Goal: Check status: Check status

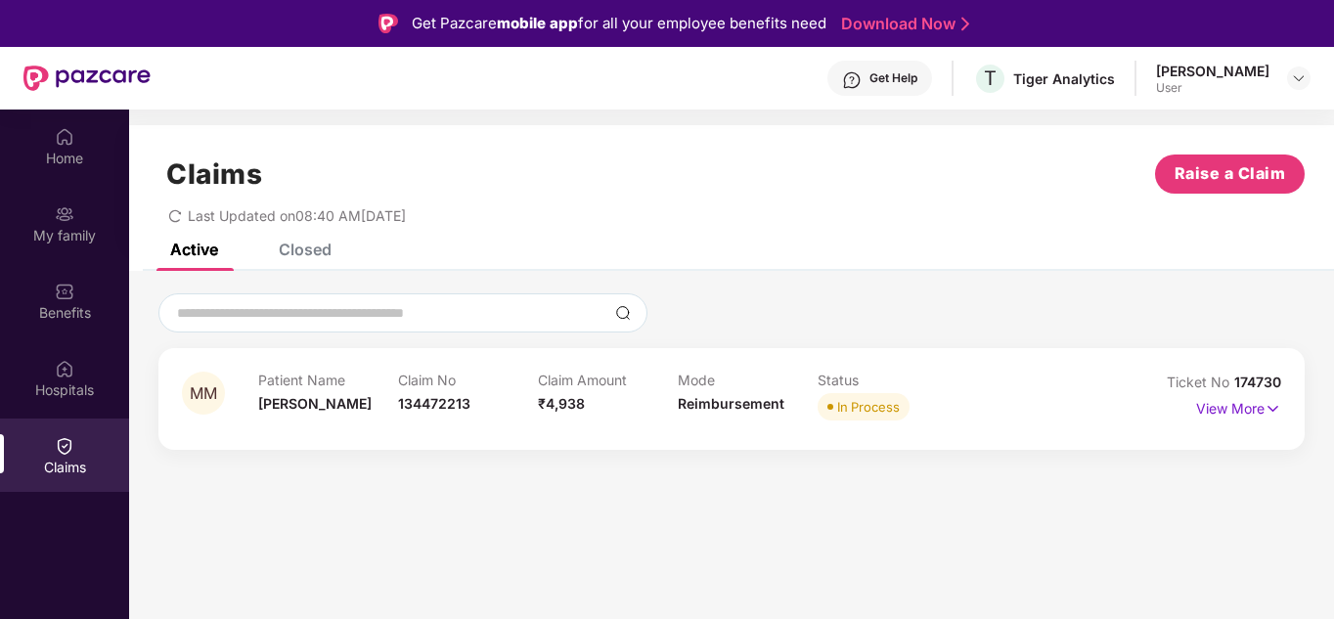
scroll to position [98, 0]
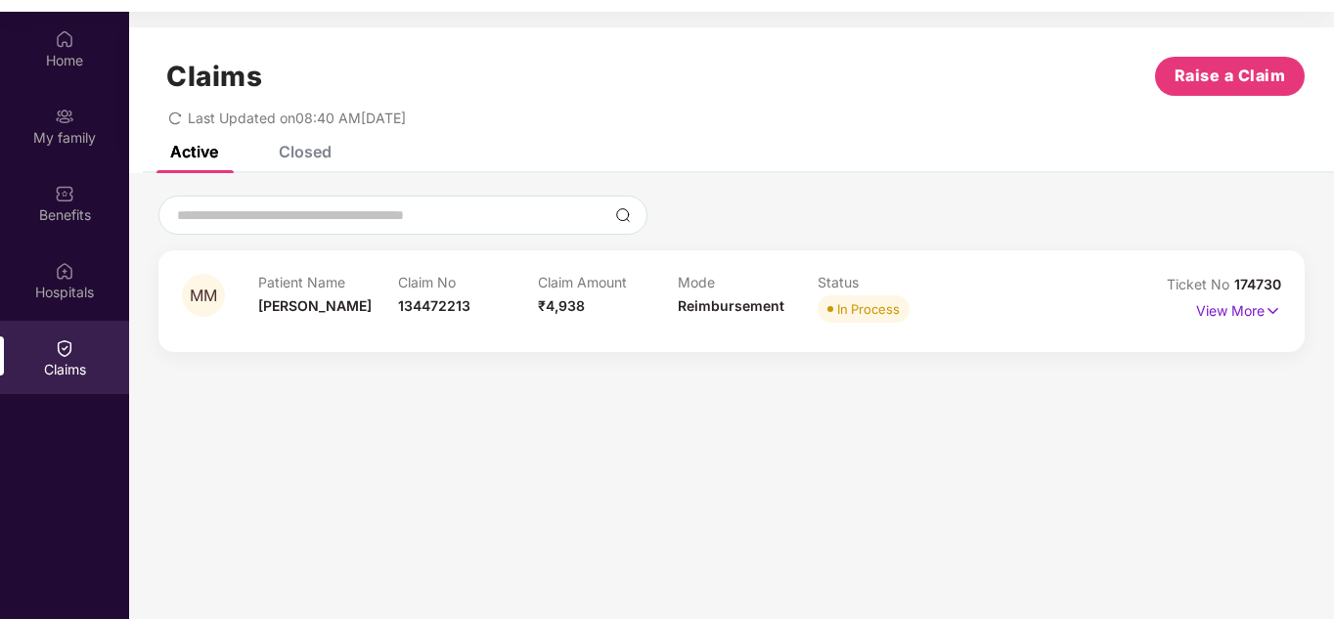
click at [803, 430] on section "Claims Raise a Claim Last Updated on 08:40 AM[DATE] Active Closed MM Patient Na…" at bounding box center [731, 321] width 1205 height 619
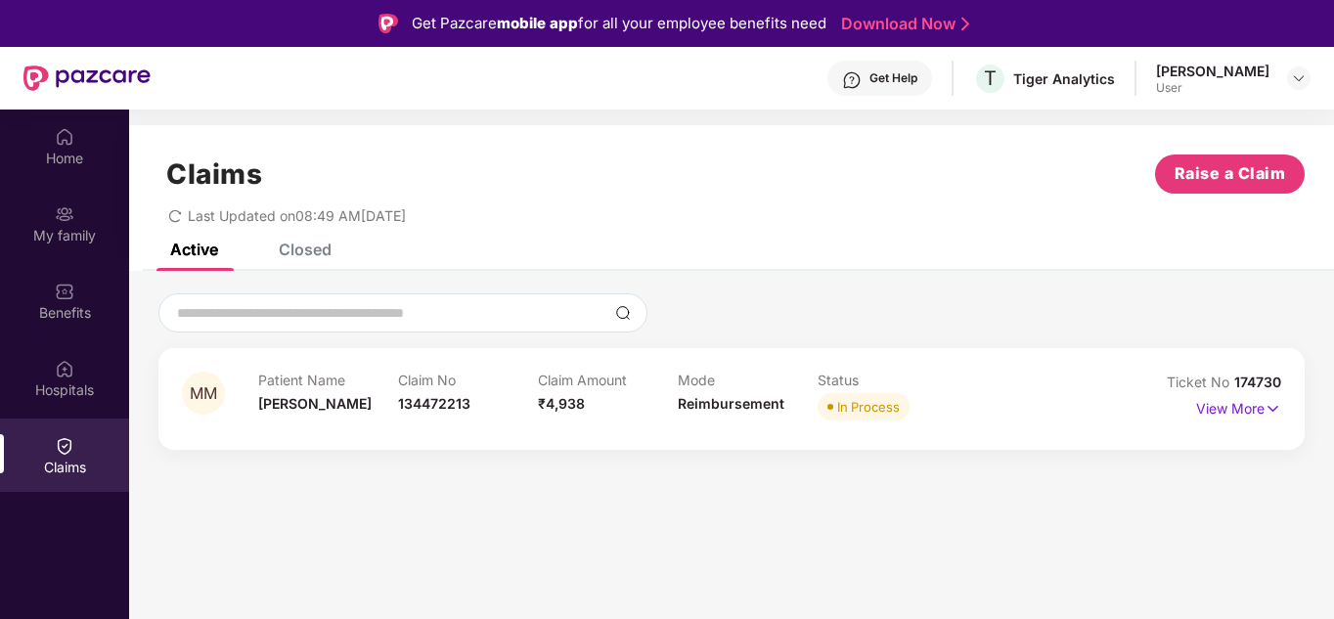
scroll to position [98, 0]
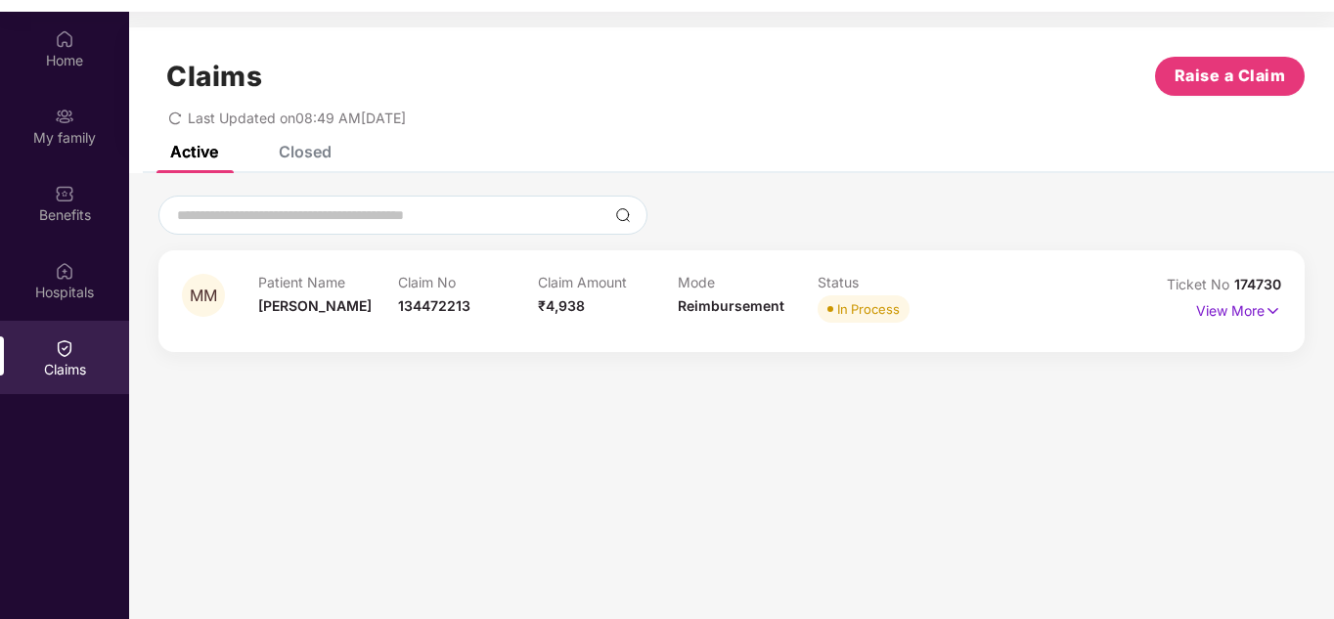
click at [306, 158] on div "Closed" at bounding box center [305, 152] width 53 height 20
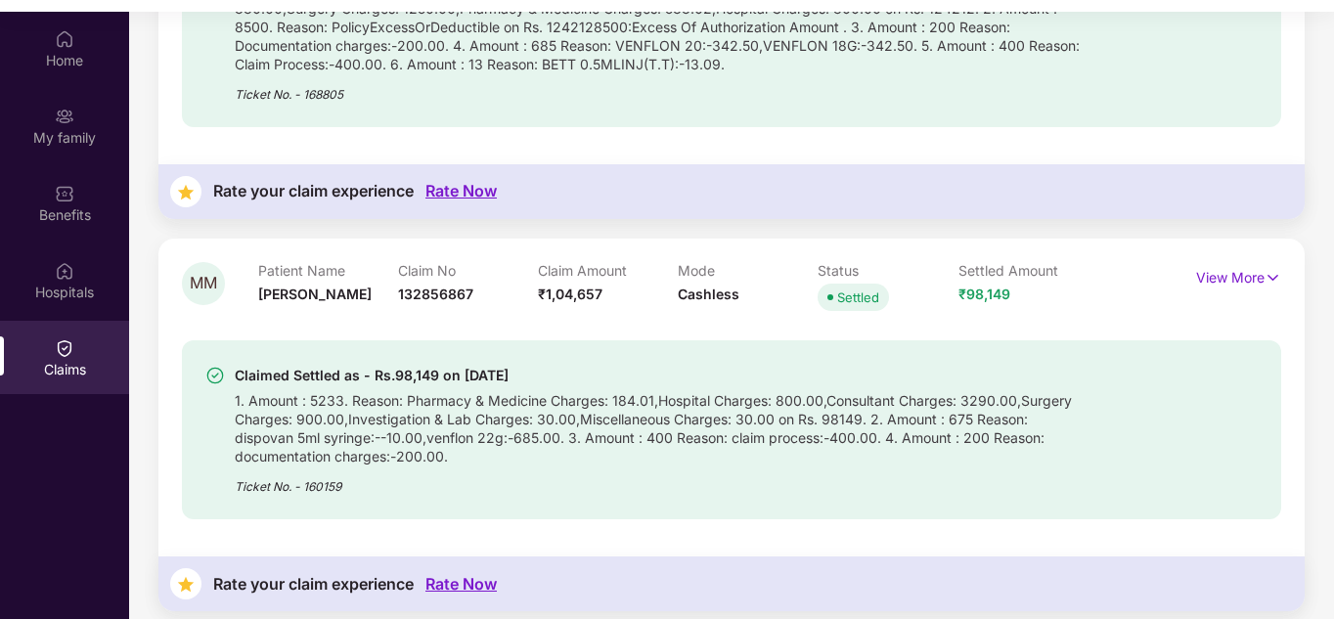
scroll to position [110, 0]
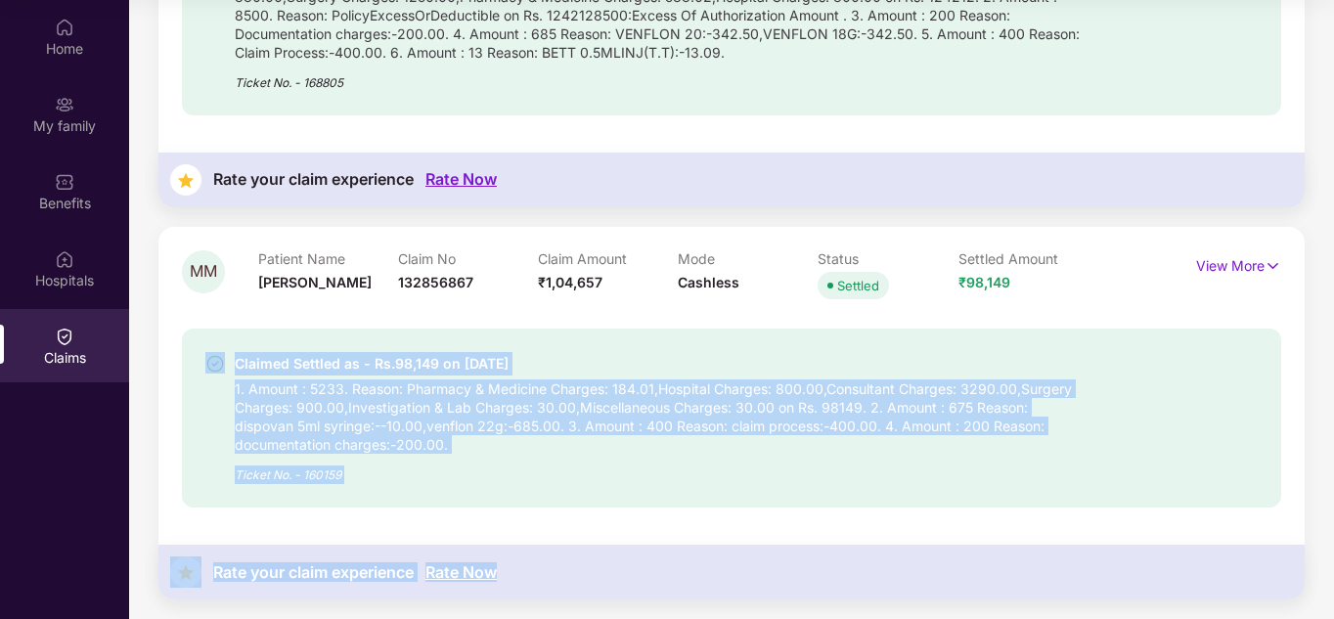
drag, startPoint x: 526, startPoint y: 575, endPoint x: 211, endPoint y: 357, distance: 383.0
click at [211, 357] on div "MM Patient Name Mithran M Claim No 132856867 Claim Amount ₹1,04,657 Mode Cashle…" at bounding box center [731, 413] width 1146 height 373
click at [601, 400] on div "1. Amount : 5233. Reason: Pharmacy & Medicine Charges: 184.01,Hospital Charges:…" at bounding box center [659, 415] width 848 height 78
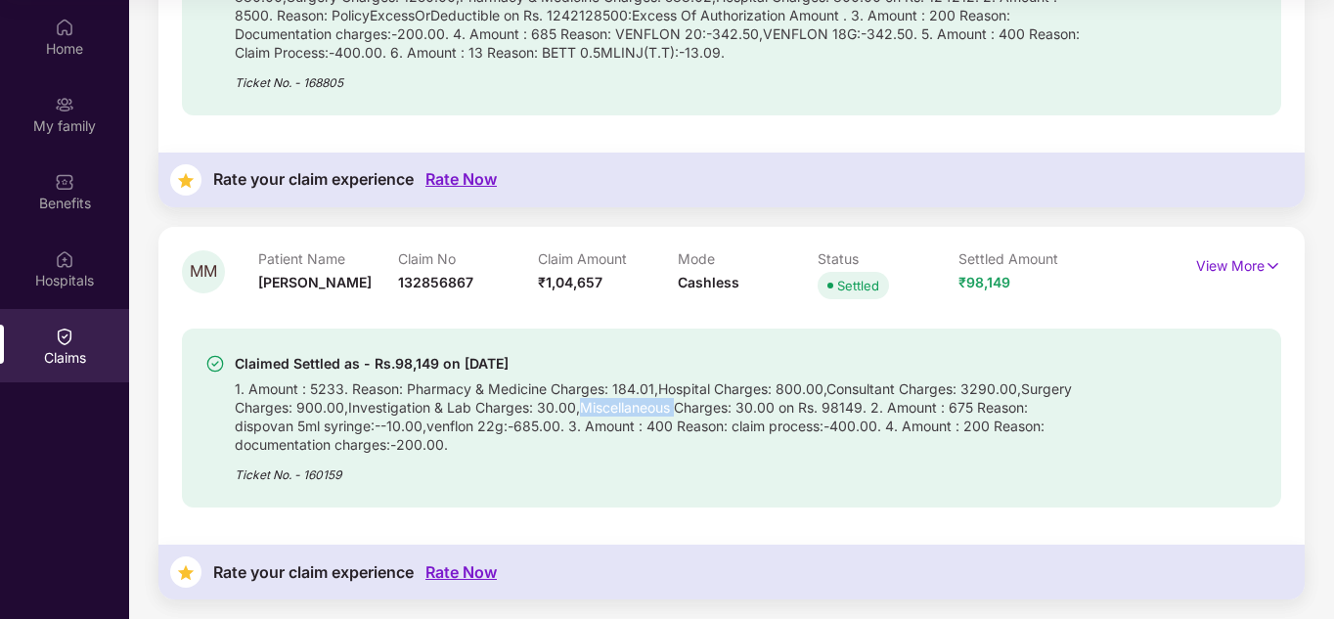
click at [601, 400] on div "1. Amount : 5233. Reason: Pharmacy & Medicine Charges: 184.01,Hospital Charges:…" at bounding box center [659, 415] width 848 height 78
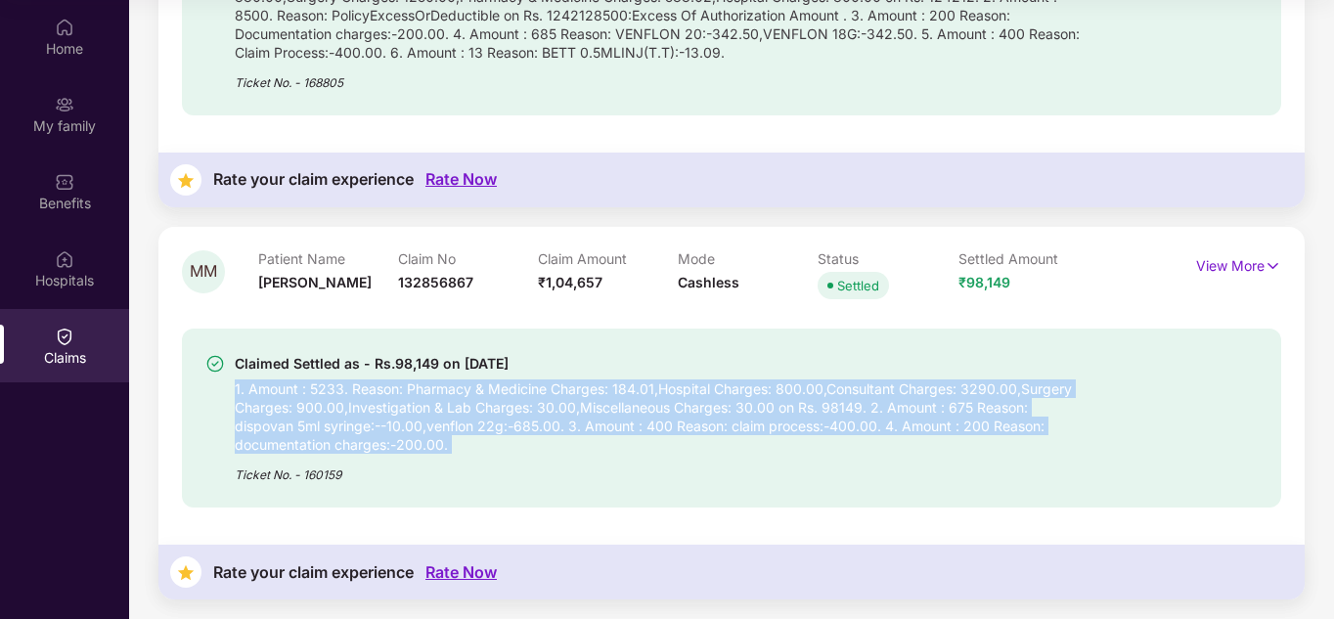
click at [601, 400] on div "1. Amount : 5233. Reason: Pharmacy & Medicine Charges: 184.01,Hospital Charges:…" at bounding box center [659, 415] width 848 height 78
click at [601, 432] on div "1. Amount : 5233. Reason: Pharmacy & Medicine Charges: 184.01,Hospital Charges:…" at bounding box center [659, 415] width 848 height 78
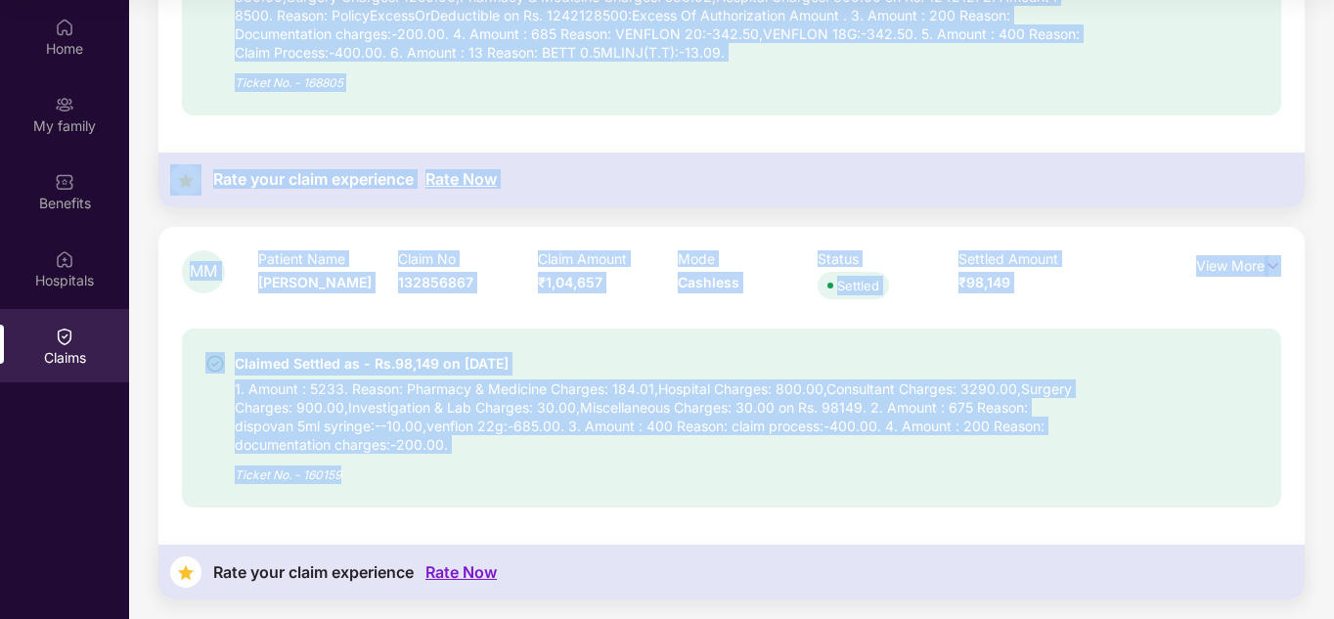
drag, startPoint x: 366, startPoint y: 482, endPoint x: 113, endPoint y: 305, distance: 308.2
click at [113, 305] on div "Home My family Benefits Hospitals Claims Claims Raise a Claim Last Updated on 0…" at bounding box center [667, 309] width 1334 height 619
click at [521, 376] on div "1. Amount : 5233. Reason: Pharmacy & Medicine Charges: 184.01,Hospital Charges:…" at bounding box center [659, 415] width 848 height 78
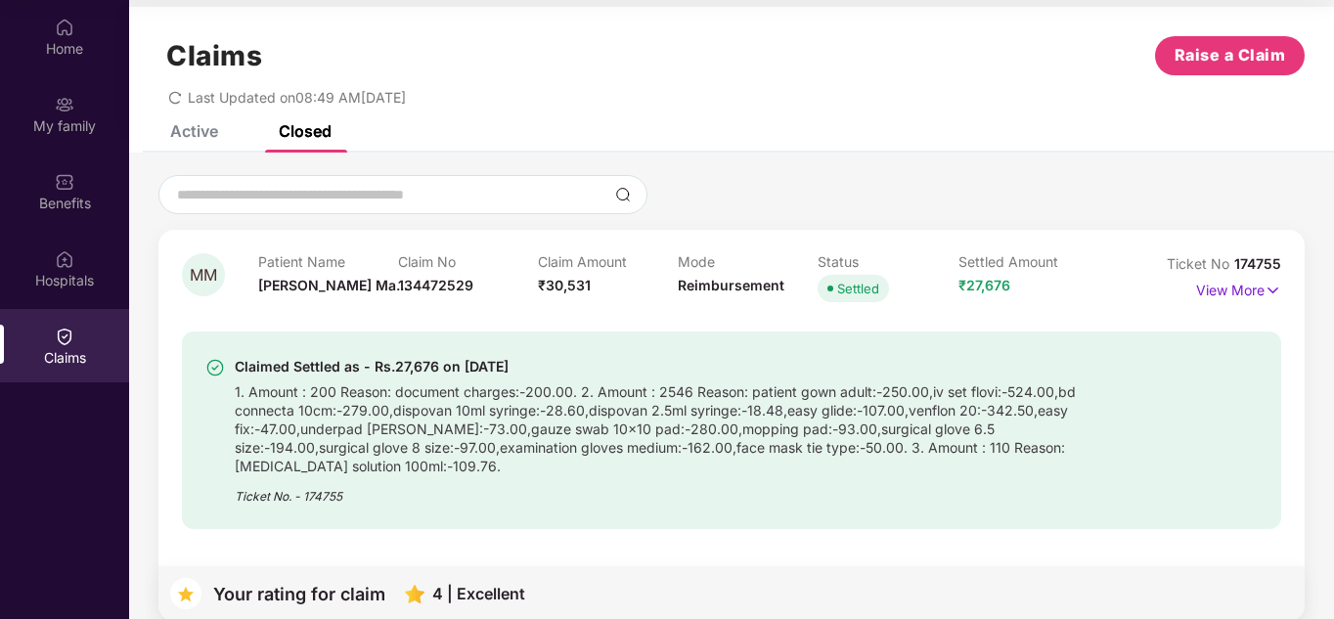
scroll to position [0, 0]
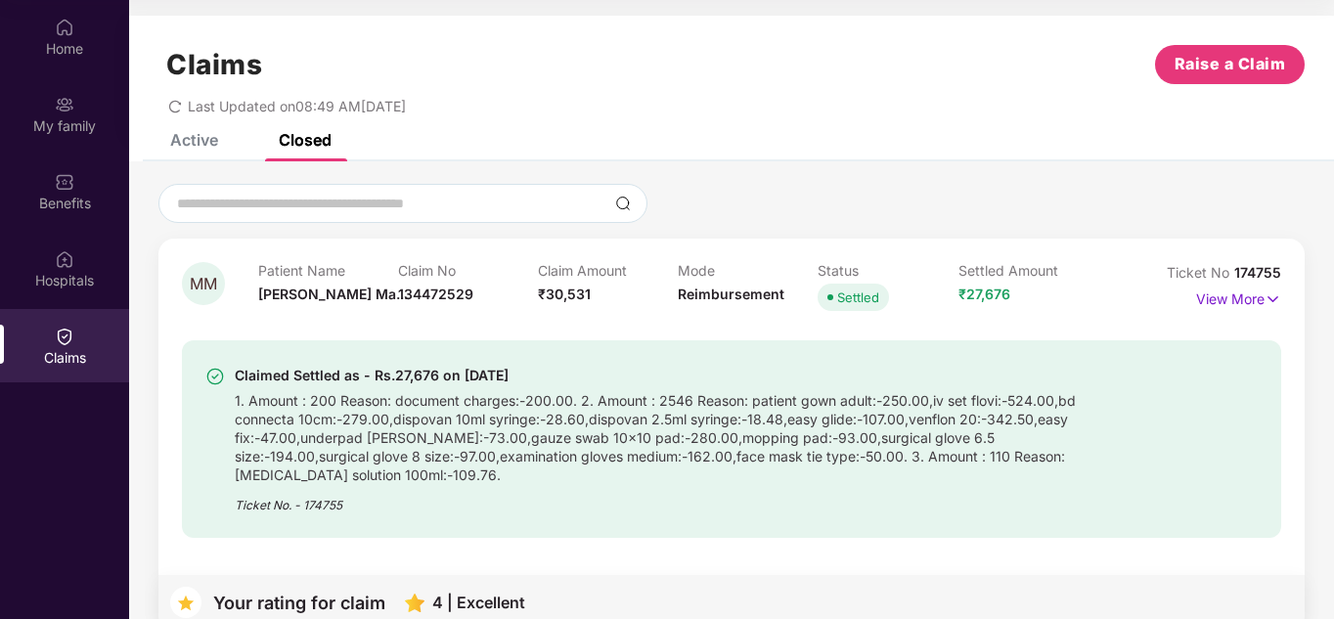
click at [211, 140] on div "Active" at bounding box center [194, 140] width 48 height 20
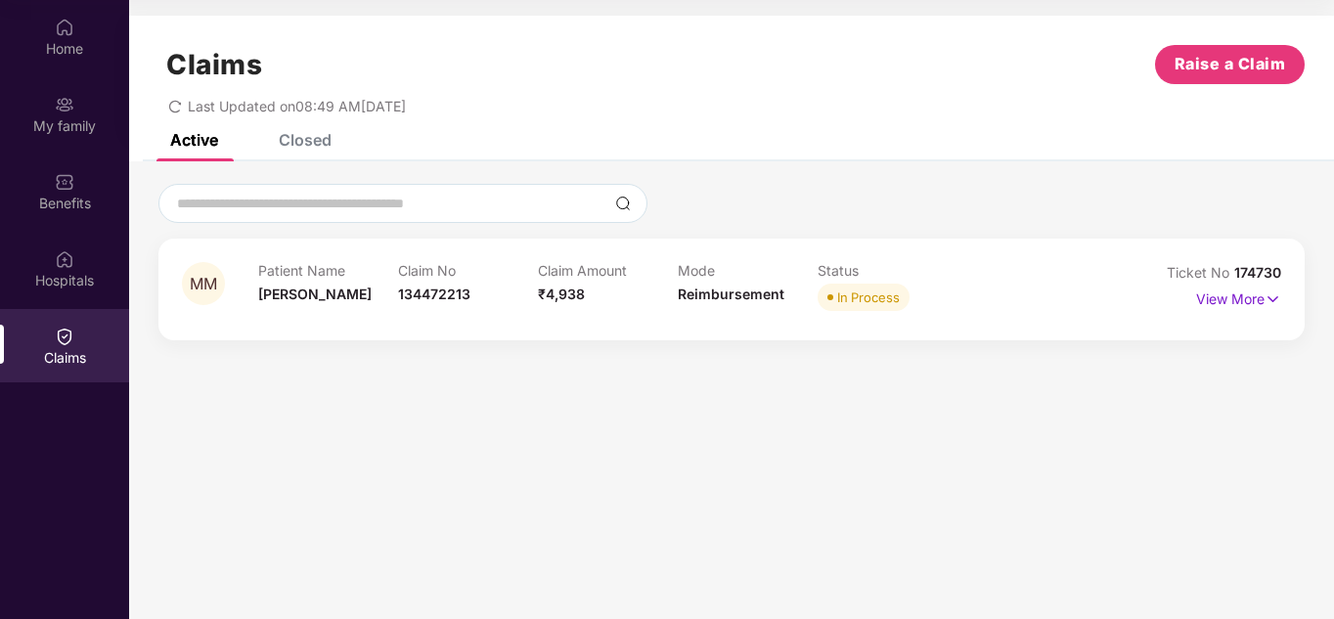
click at [865, 298] on div "In Process" at bounding box center [868, 297] width 63 height 20
click at [850, 301] on div "In Process" at bounding box center [868, 297] width 63 height 20
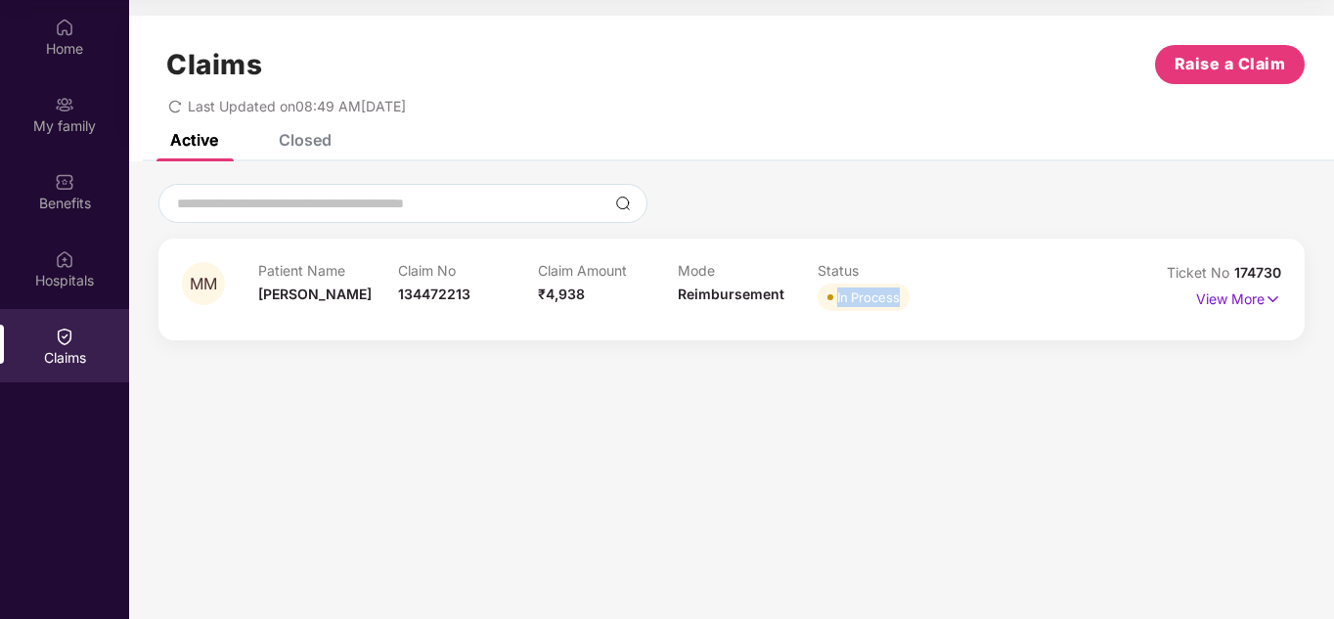
click at [850, 301] on div "In Process" at bounding box center [868, 297] width 63 height 20
click at [875, 299] on div "In Process" at bounding box center [868, 297] width 63 height 20
click at [1254, 296] on p "View More" at bounding box center [1238, 297] width 85 height 26
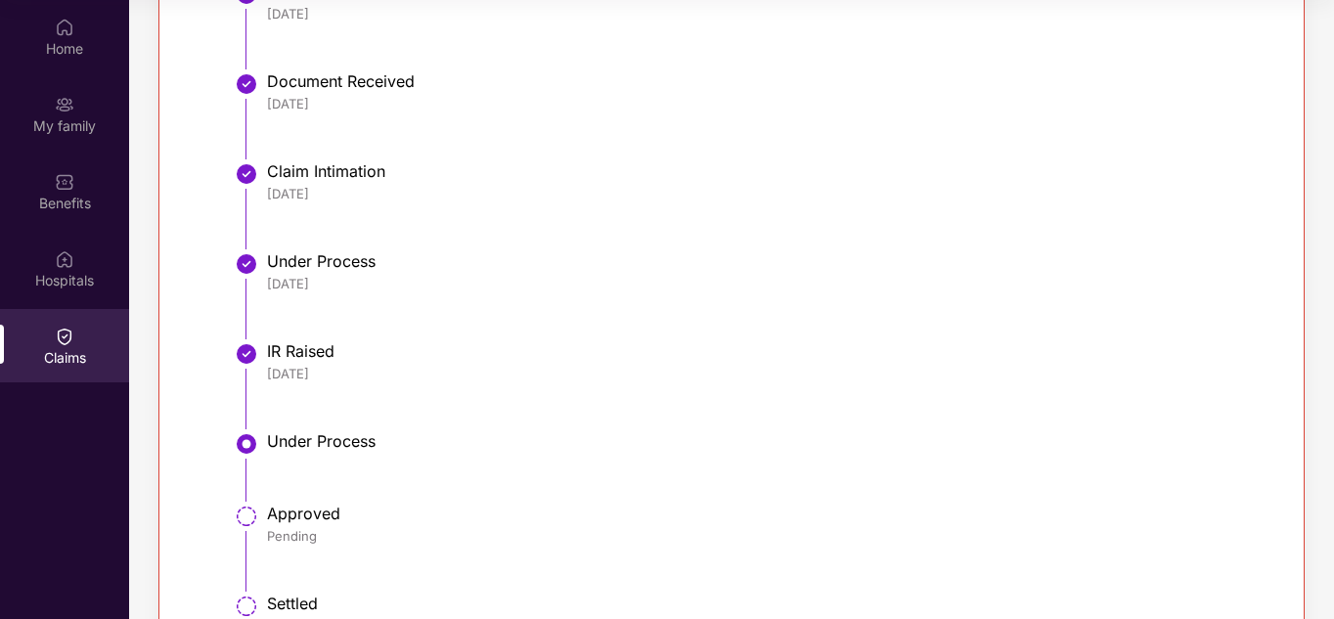
scroll to position [659, 0]
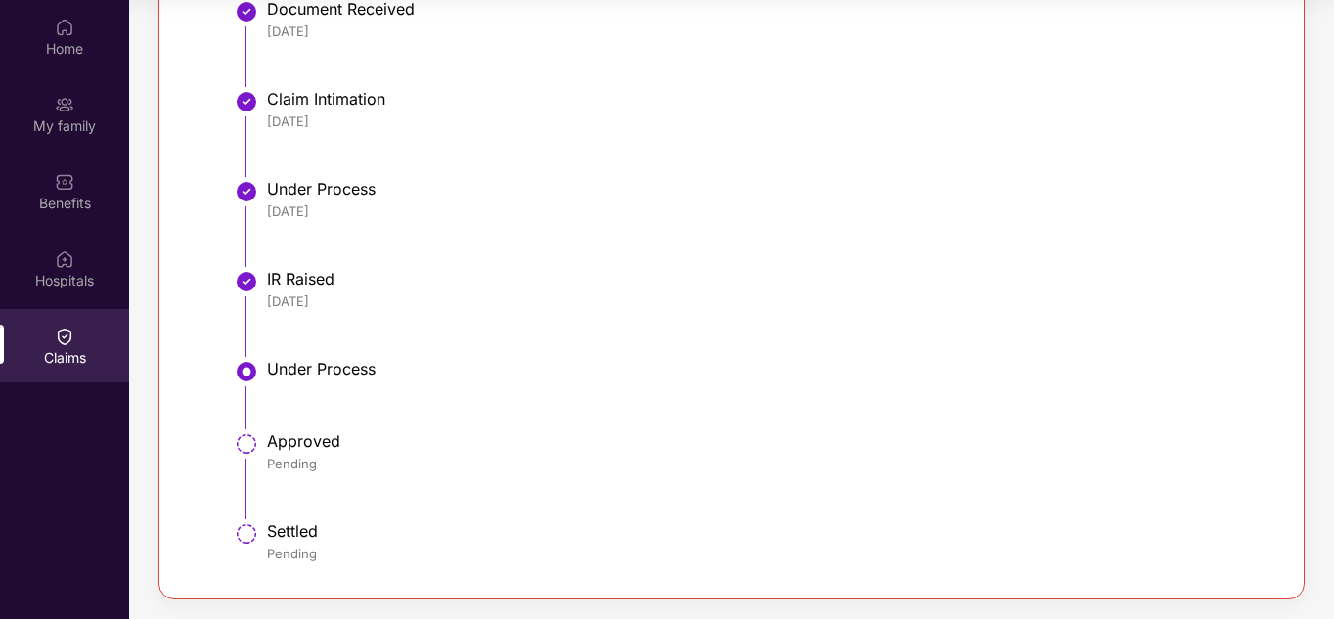
click at [297, 535] on div "Settled" at bounding box center [764, 531] width 994 height 20
click at [494, 524] on div "Settled" at bounding box center [764, 531] width 994 height 20
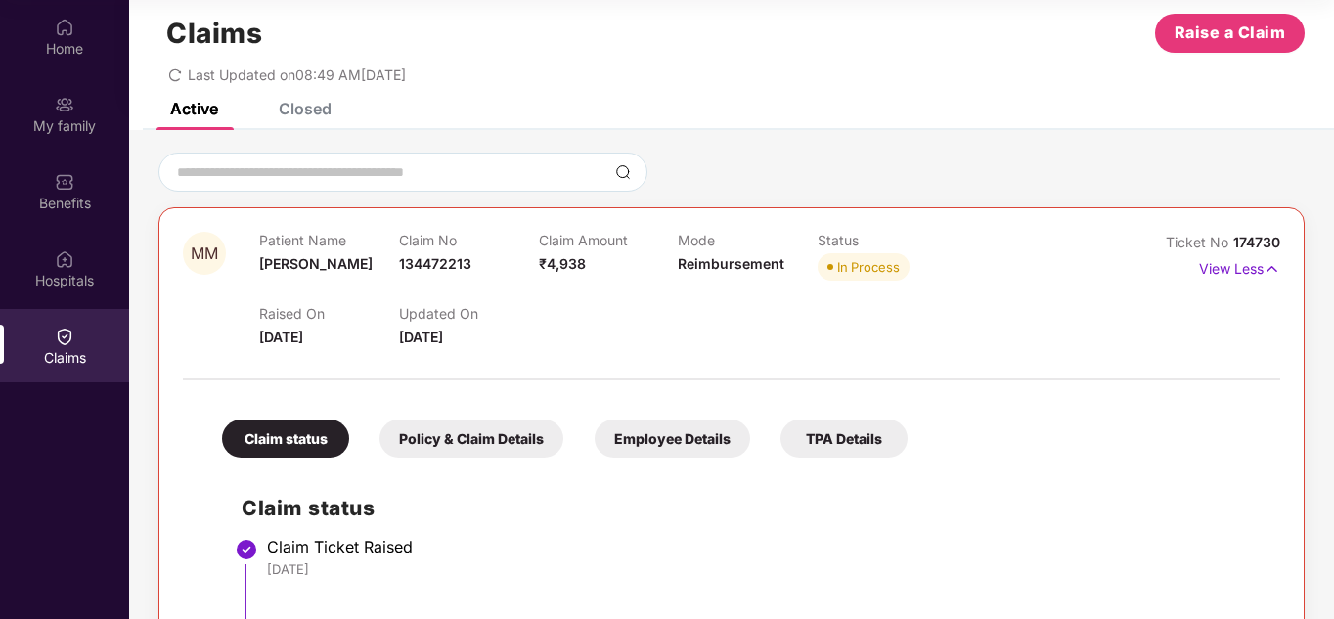
scroll to position [0, 0]
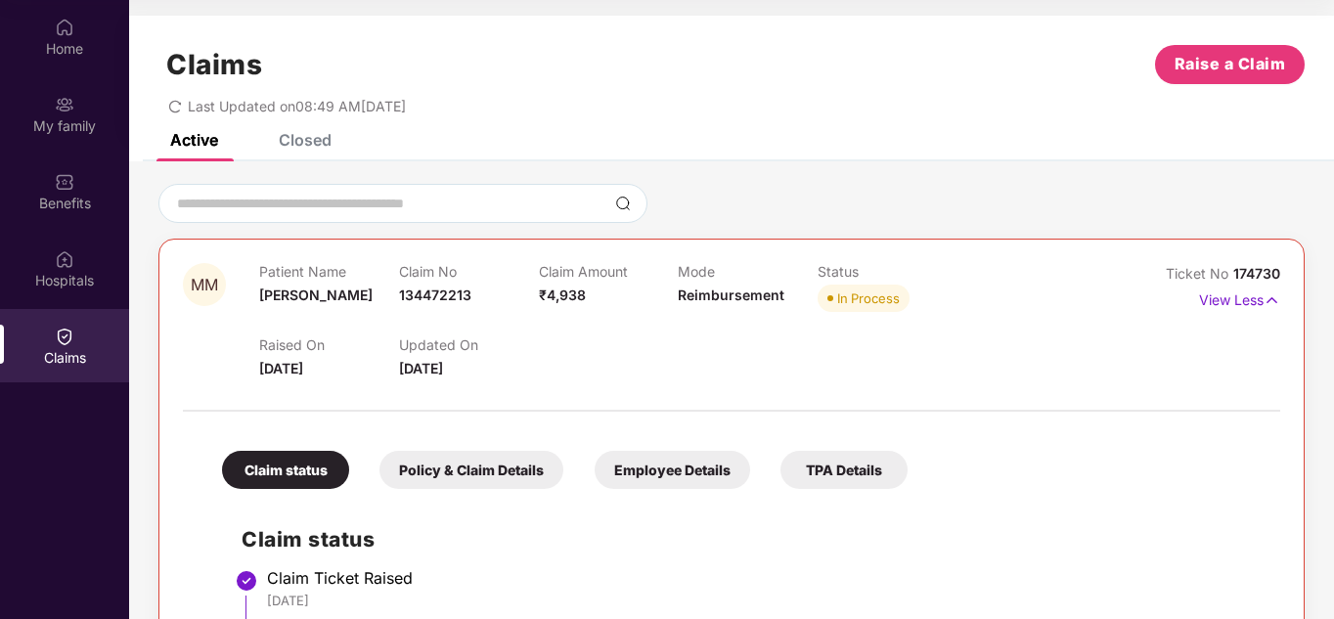
click at [724, 301] on span "Reimbursement" at bounding box center [731, 295] width 107 height 17
click at [707, 392] on div at bounding box center [731, 400] width 1097 height 41
drag, startPoint x: 260, startPoint y: 369, endPoint x: 577, endPoint y: 362, distance: 316.9
click at [577, 362] on div "Raised On 17 Sept 2025 Updated On 28 Sept 2025" at bounding box center [678, 348] width 838 height 63
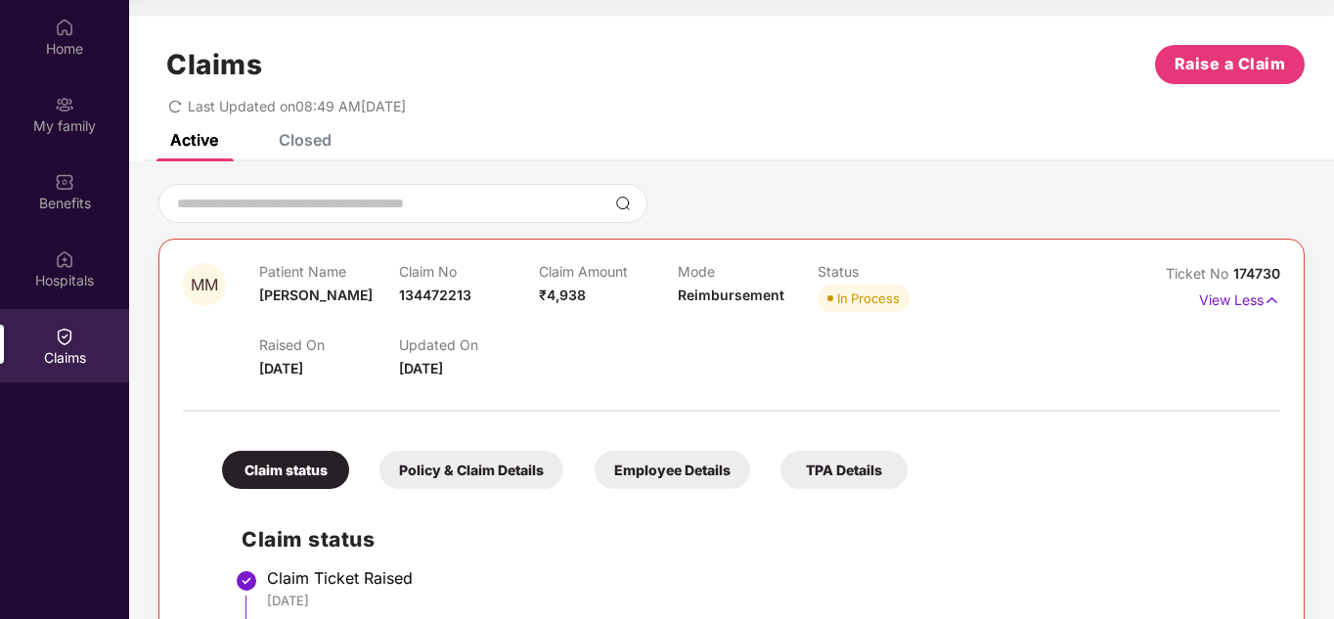
click at [788, 374] on div "Raised On 17 Sept 2025 Updated On 28 Sept 2025" at bounding box center [678, 348] width 838 height 63
click at [859, 294] on div "In Process" at bounding box center [868, 298] width 63 height 20
click at [814, 353] on div "Raised On 17 Sept 2025 Updated On 28 Sept 2025" at bounding box center [678, 348] width 838 height 63
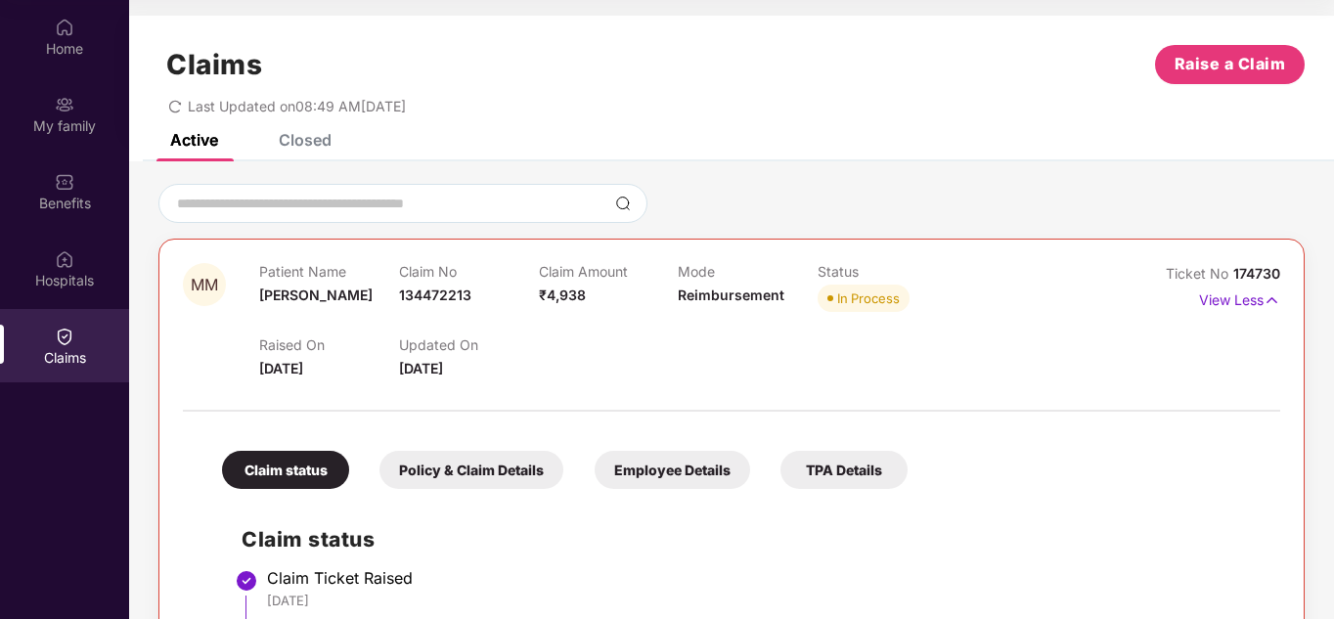
click at [495, 481] on div "Policy & Claim Details" at bounding box center [471, 470] width 184 height 38
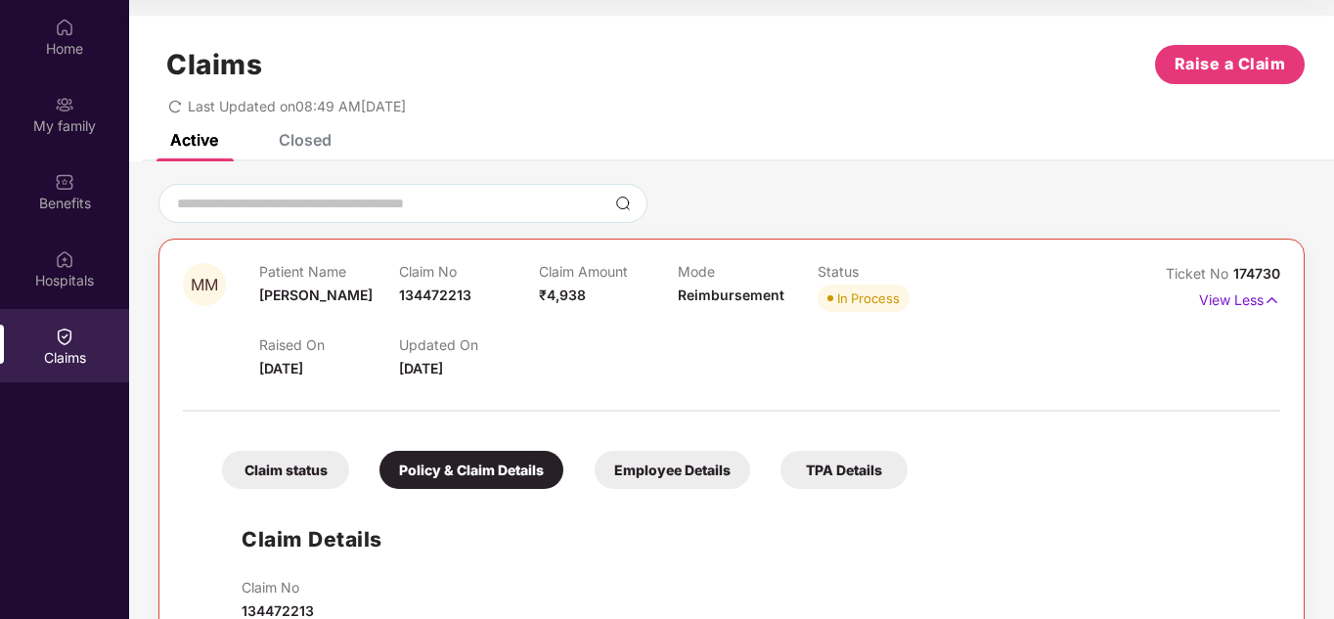
click at [678, 463] on div "Employee Details" at bounding box center [672, 470] width 155 height 38
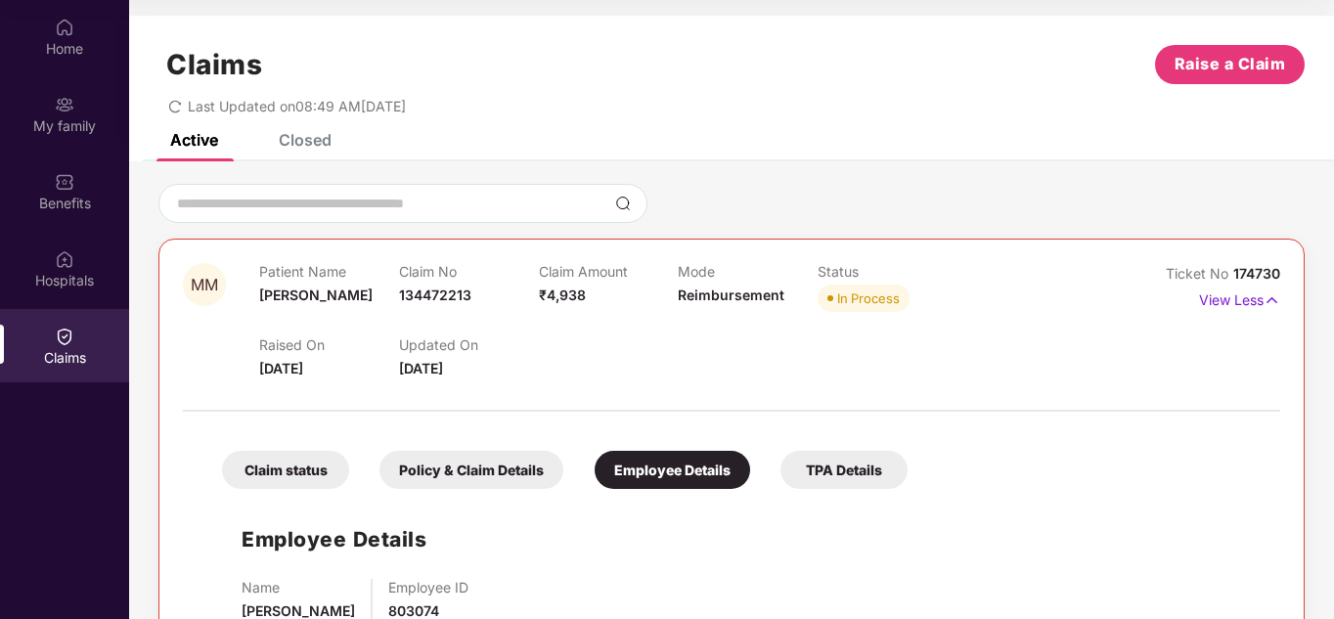
scroll to position [63, 0]
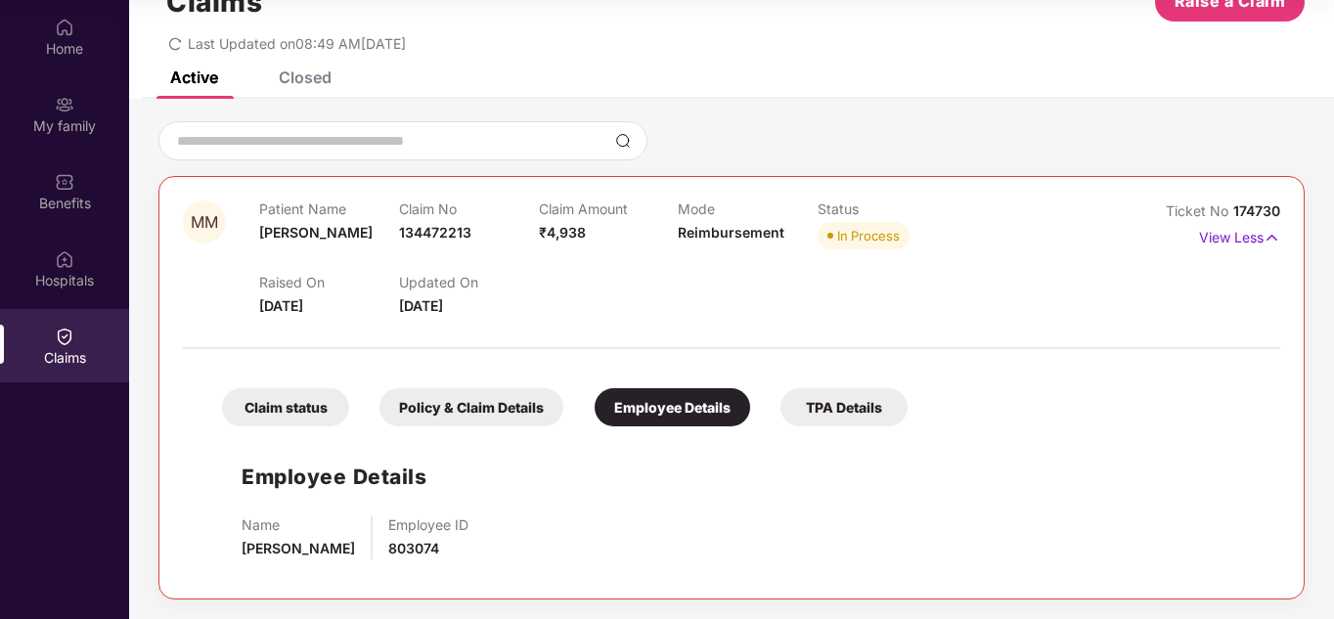
click at [833, 420] on div "TPA Details" at bounding box center [843, 407] width 127 height 38
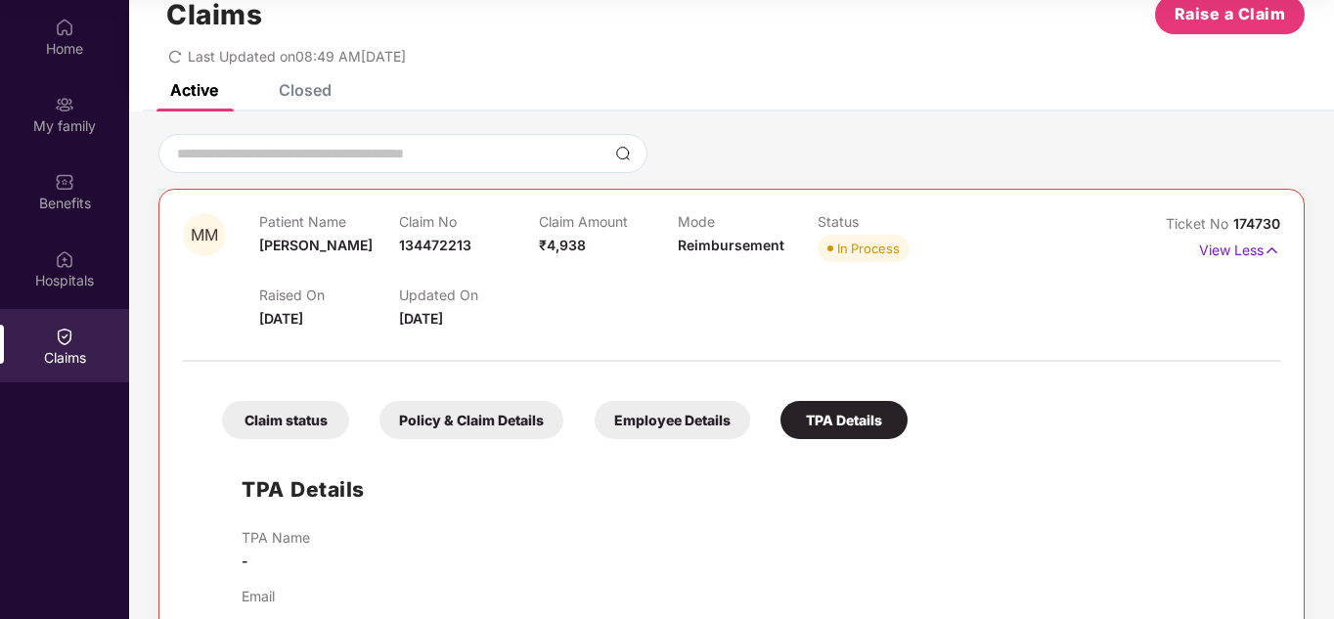
scroll to position [0, 0]
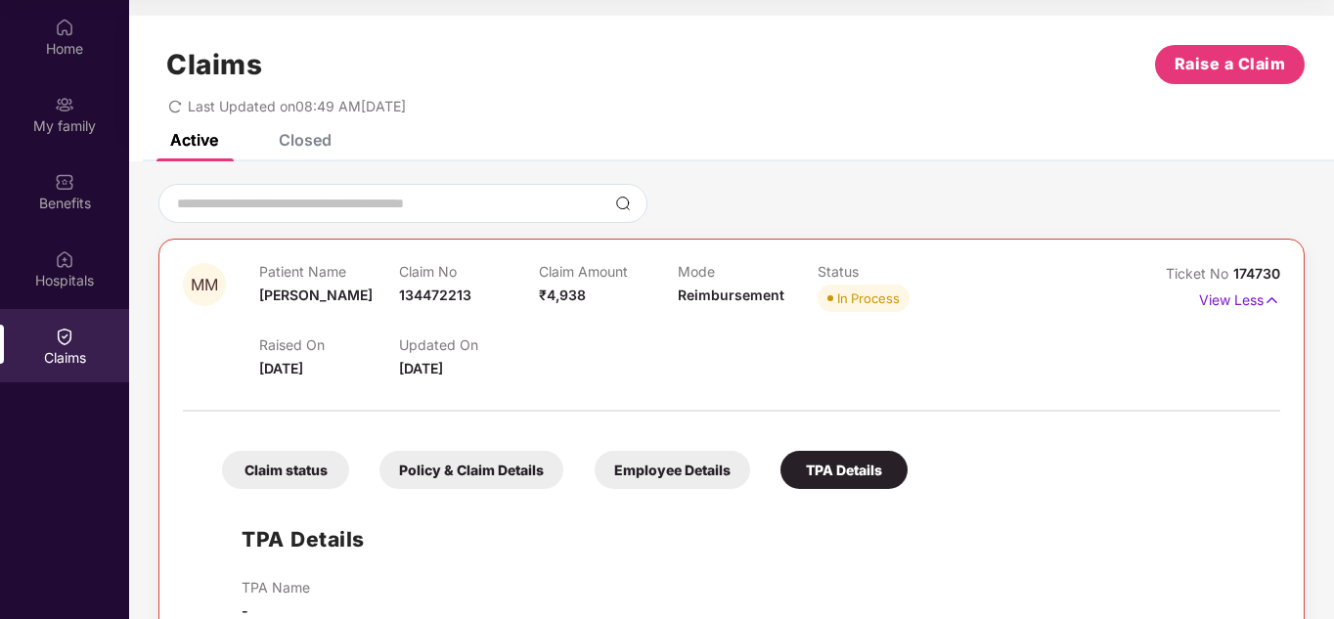
click at [292, 465] on div "Claim status" at bounding box center [285, 470] width 127 height 38
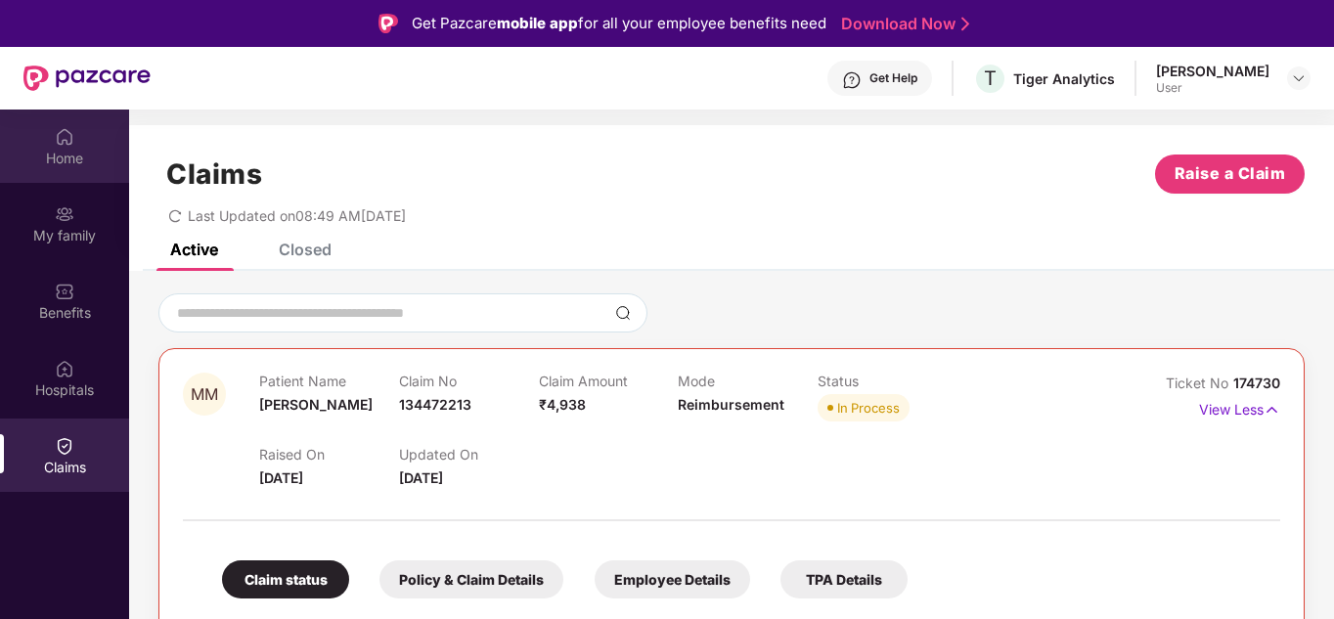
click at [54, 157] on div "Home" at bounding box center [64, 159] width 129 height 20
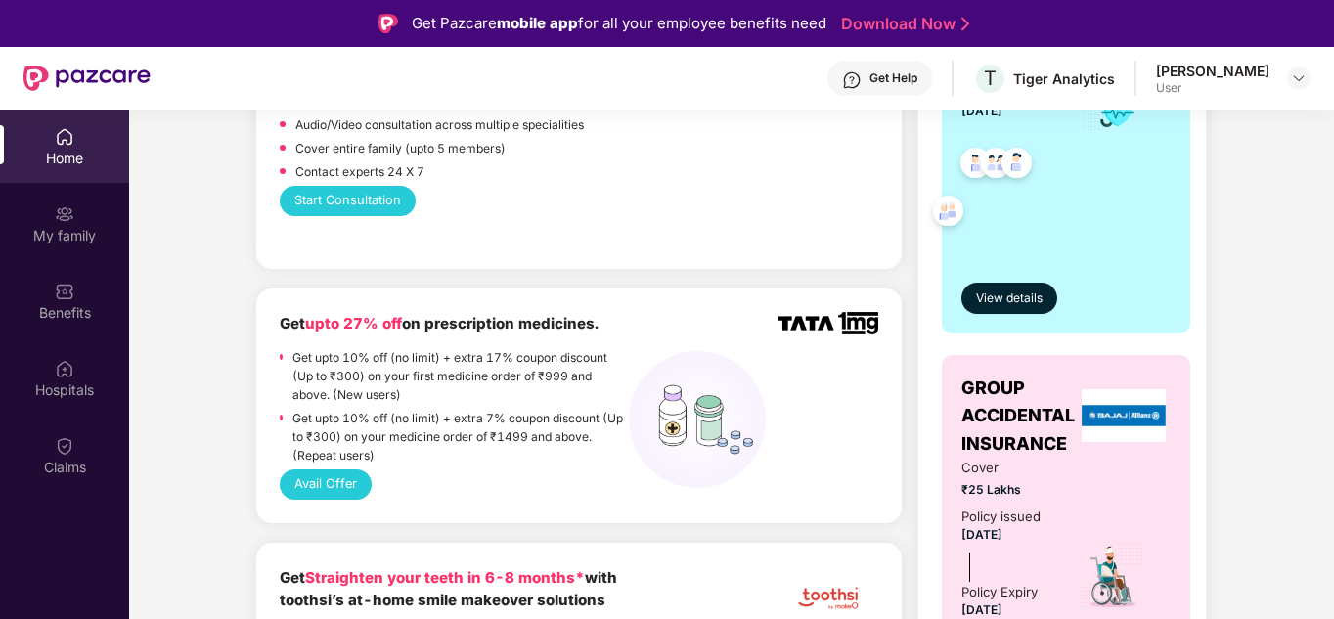
scroll to position [880, 0]
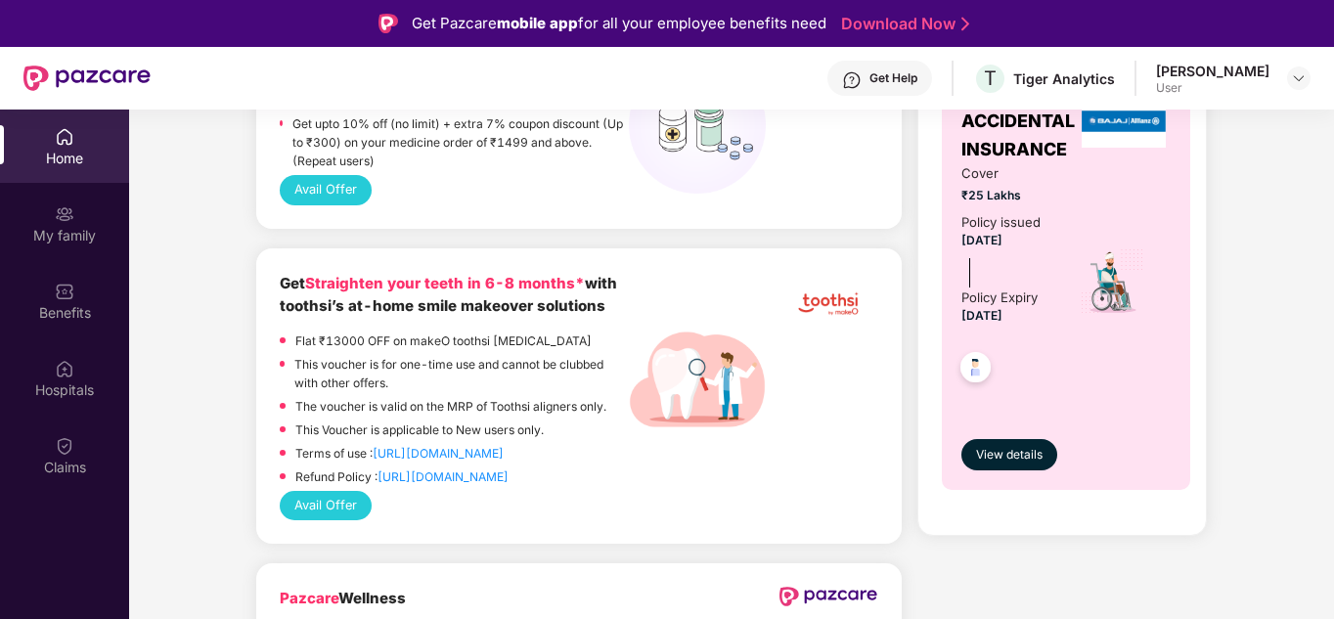
click at [347, 331] on p "Flat ₹13000 OFF on makeO toothsi clear aligners" at bounding box center [443, 340] width 296 height 19
click at [427, 355] on p "This voucher is for one-time use and cannot be clubbed with other offers." at bounding box center [461, 373] width 334 height 37
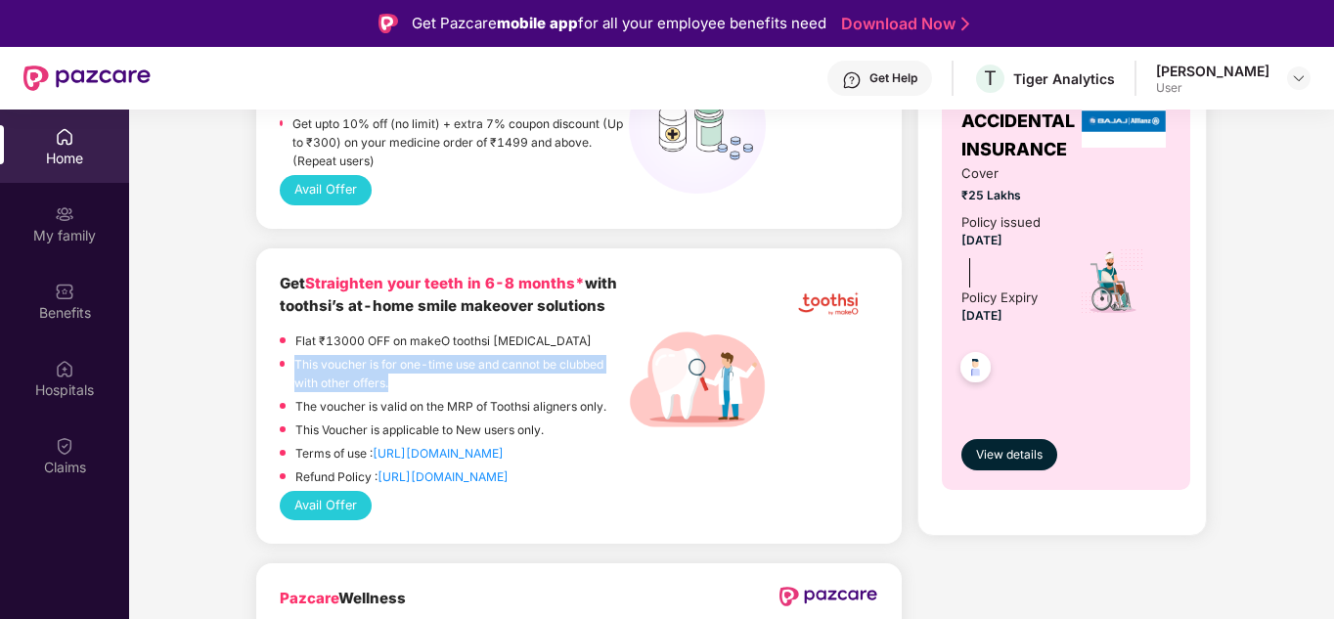
click at [427, 355] on p "This voucher is for one-time use and cannot be clubbed with other offers." at bounding box center [461, 373] width 334 height 37
click at [425, 355] on p "This voucher is for one-time use and cannot be clubbed with other offers." at bounding box center [461, 373] width 334 height 37
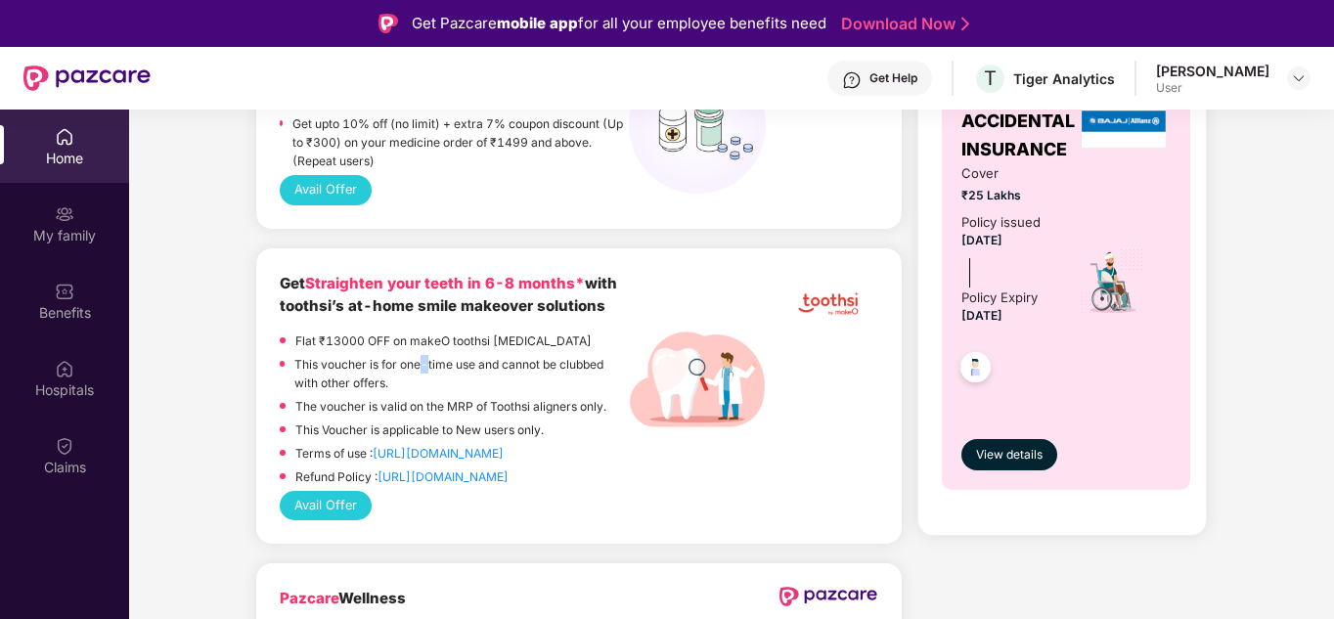
click at [425, 355] on p "This voucher is for one-time use and cannot be clubbed with other offers." at bounding box center [461, 373] width 334 height 37
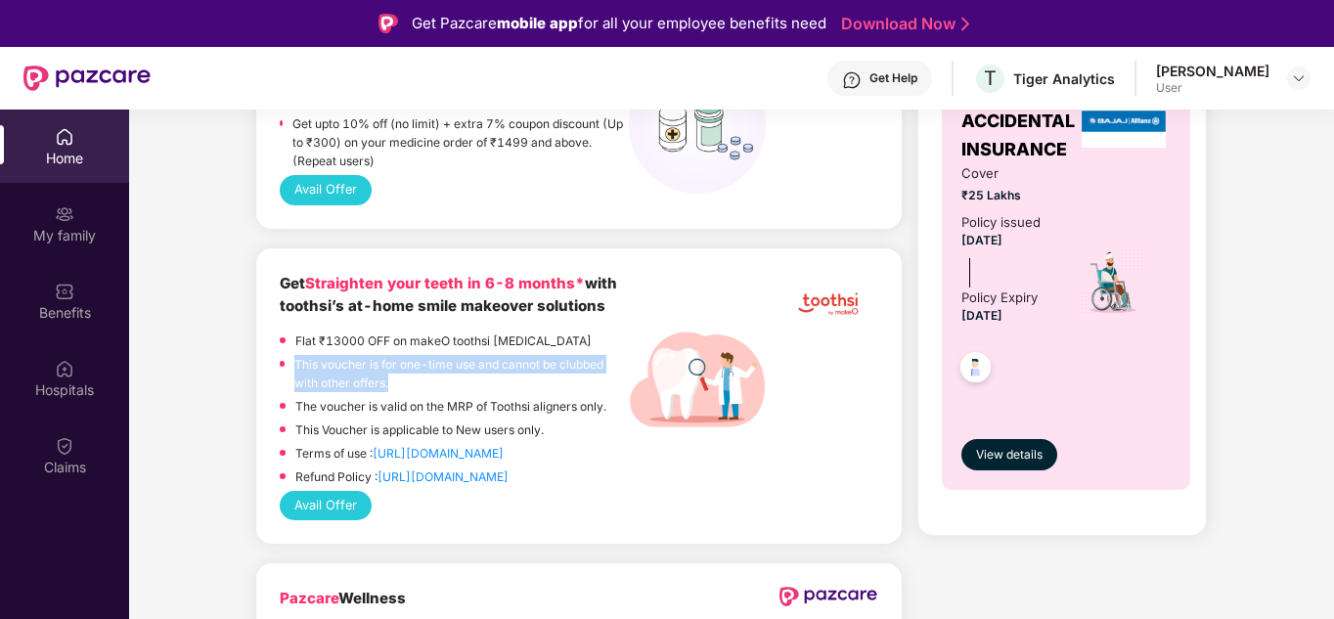
click at [425, 355] on p "This voucher is for one-time use and cannot be clubbed with other offers." at bounding box center [461, 373] width 334 height 37
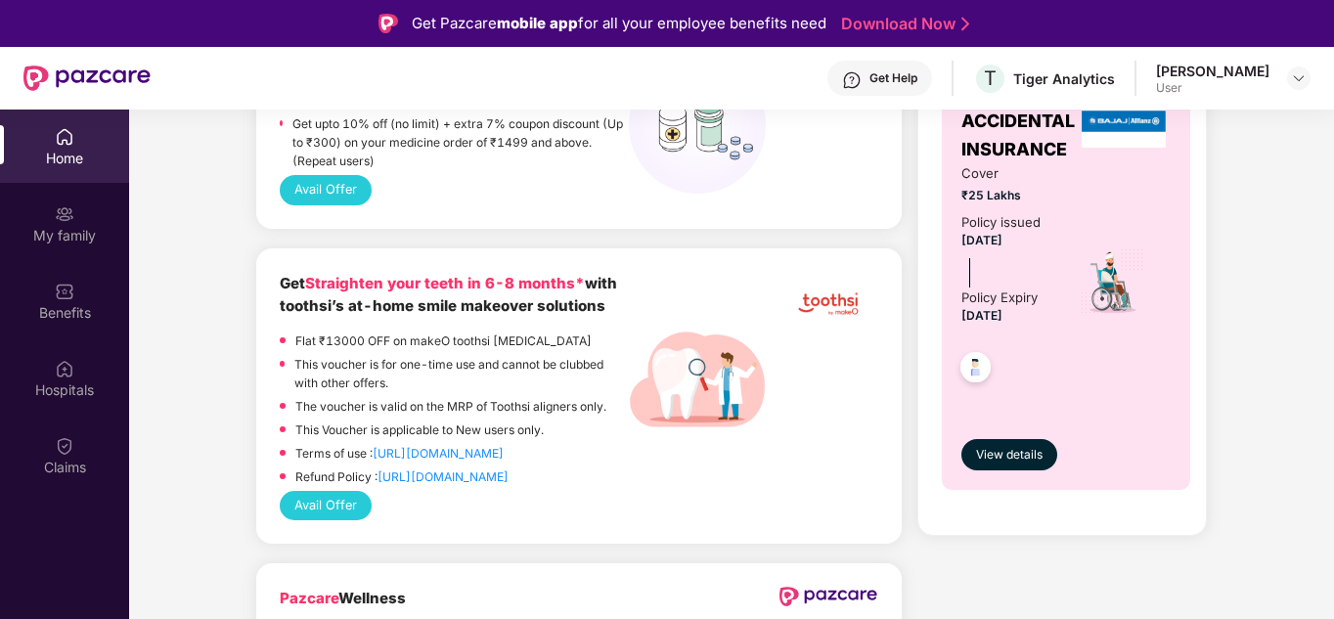
click at [449, 397] on p "The voucher is valid on the MRP of Toothsi aligners only." at bounding box center [450, 406] width 311 height 19
click at [418, 401] on div "The voucher is valid on the MRP of Toothsi aligners only." at bounding box center [450, 408] width 311 height 23
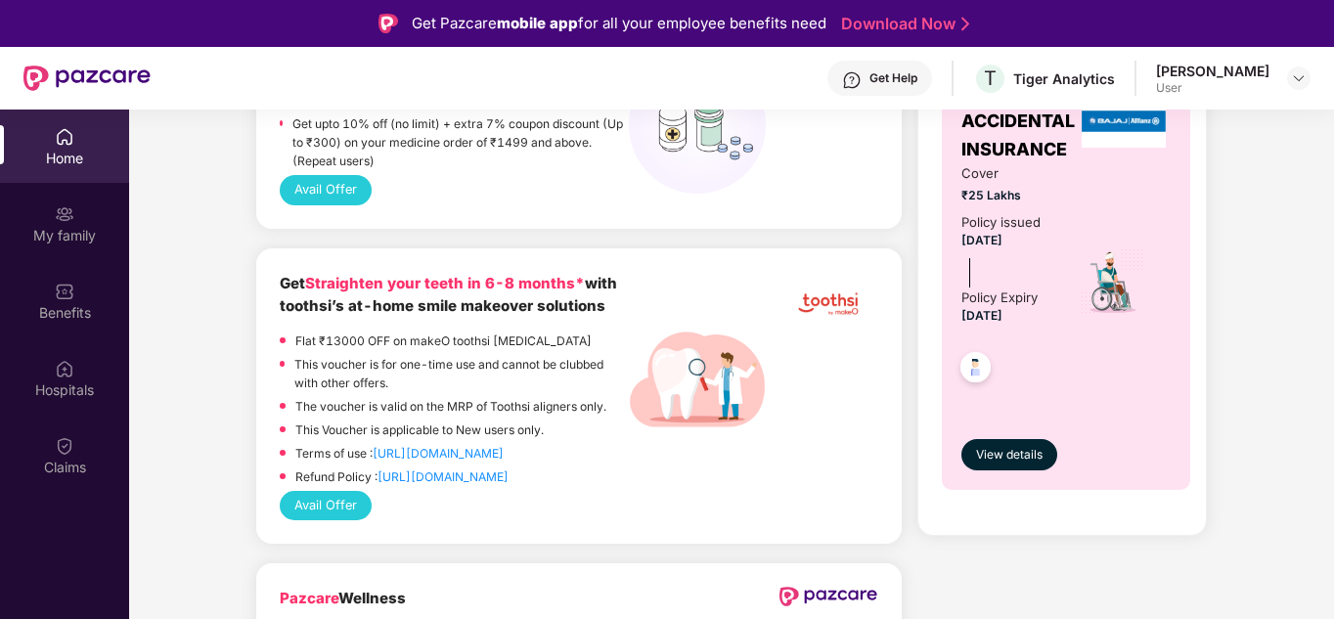
click at [417, 420] on p "This Voucher is applicable to New users only." at bounding box center [419, 429] width 248 height 19
click at [439, 369] on p "This voucher is for one-time use and cannot be clubbed with other offers." at bounding box center [461, 373] width 334 height 37
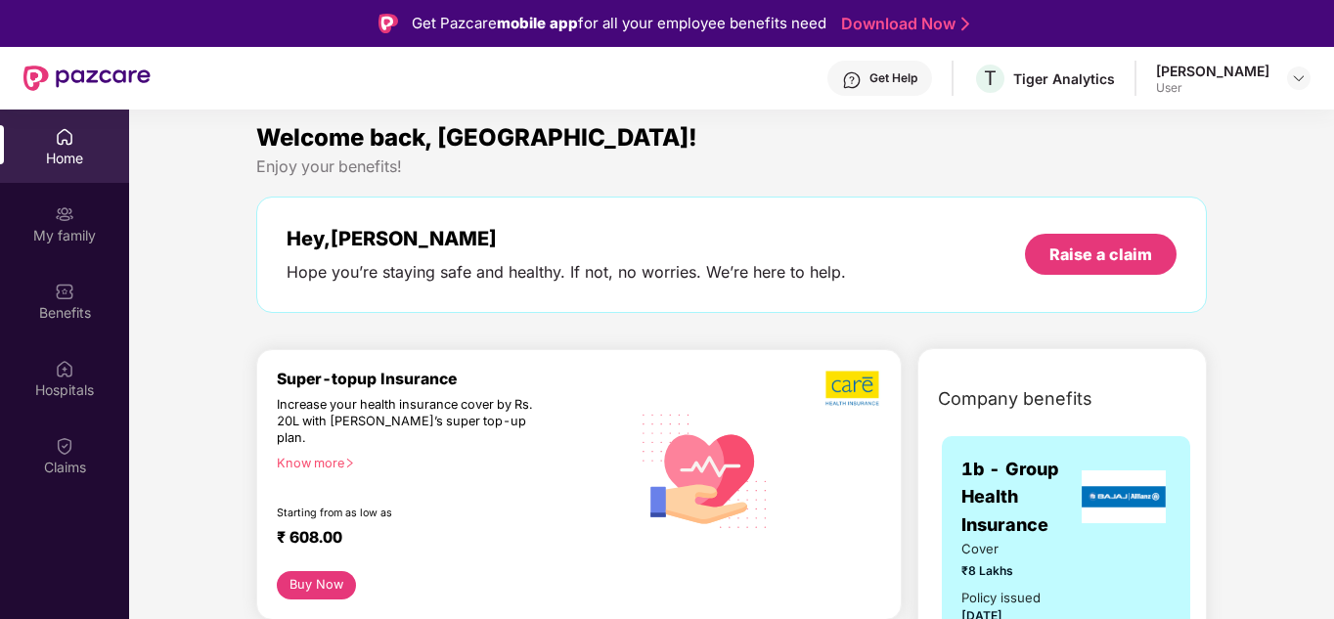
scroll to position [0, 0]
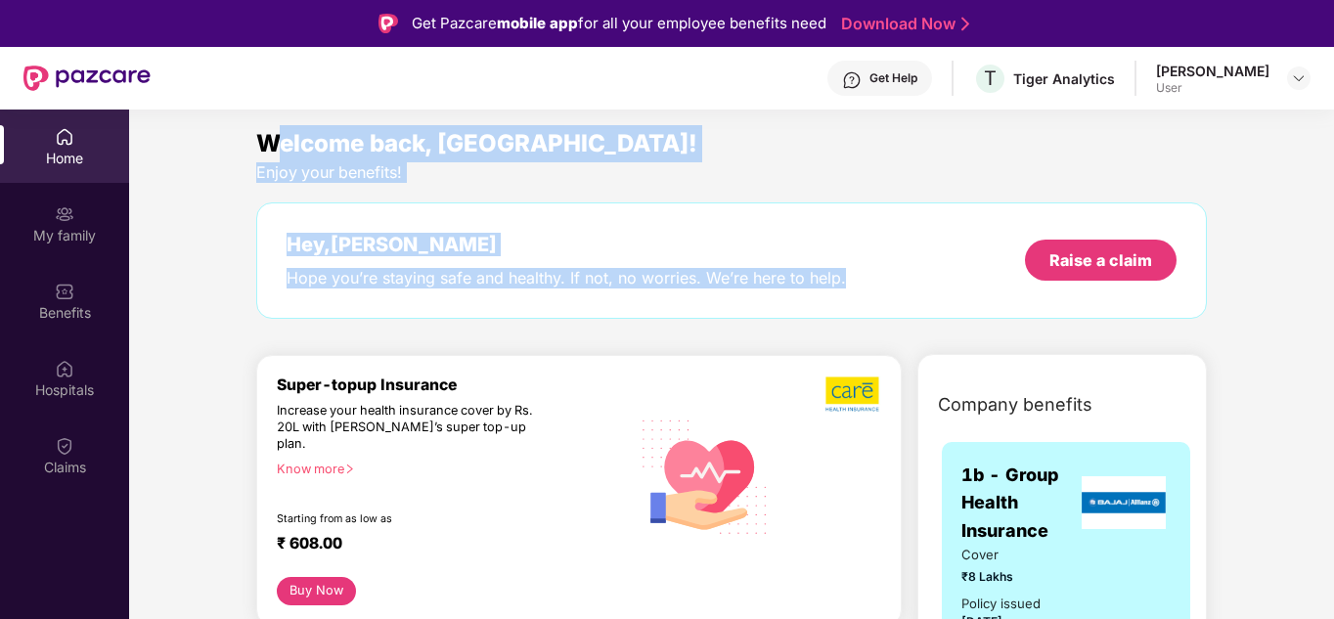
drag, startPoint x: 862, startPoint y: 274, endPoint x: 270, endPoint y: 149, distance: 604.7
click at [270, 149] on div "Welcome back, Manikandan! Enjoy your benefits! Hey, Manikandan Hope you’re stay…" at bounding box center [731, 231] width 966 height 213
click at [404, 239] on div "Hey, Manikandan" at bounding box center [566, 244] width 559 height 23
